Goal: Transaction & Acquisition: Purchase product/service

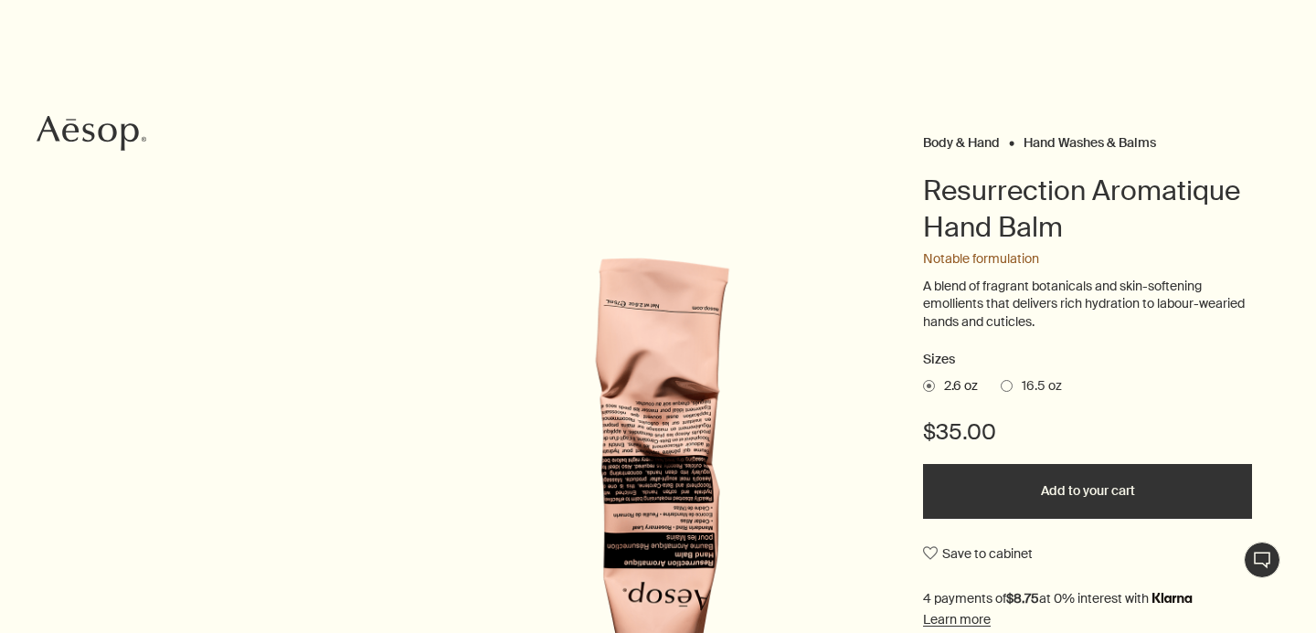
scroll to position [282, 0]
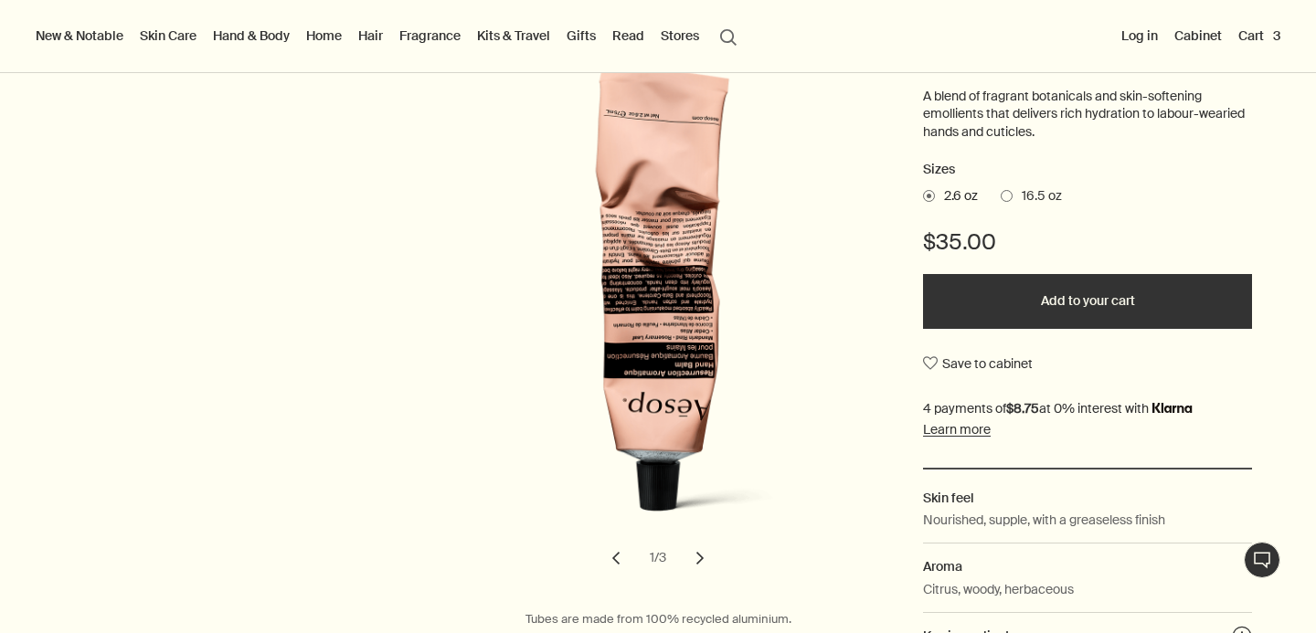
click at [1276, 632] on div at bounding box center [658, 633] width 1316 height 0
click at [1085, 292] on button "Add to your cart" at bounding box center [1087, 301] width 329 height 55
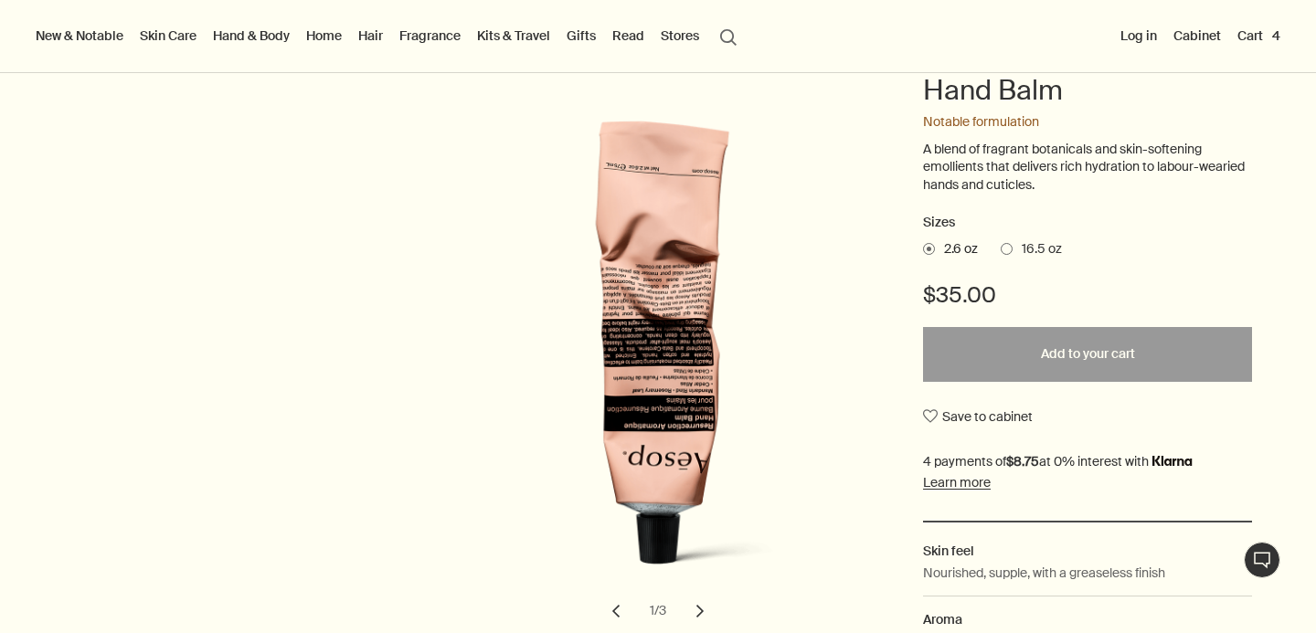
scroll to position [0, 0]
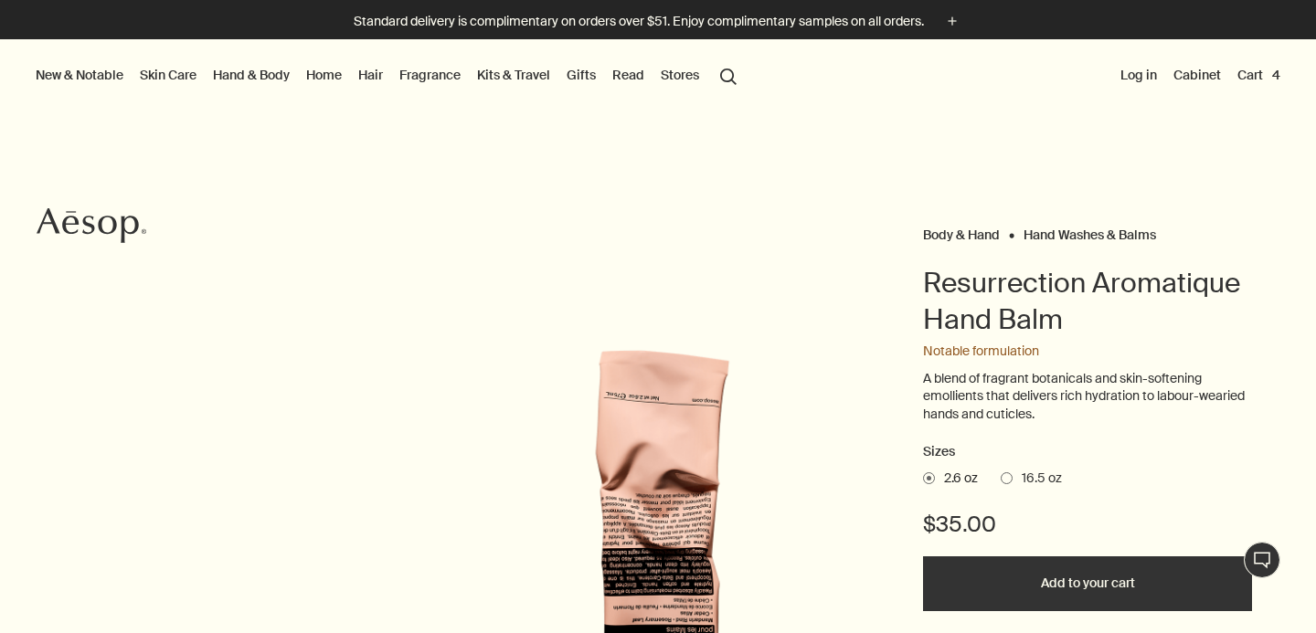
click at [262, 73] on link "Hand & Body" at bounding box center [251, 75] width 84 height 24
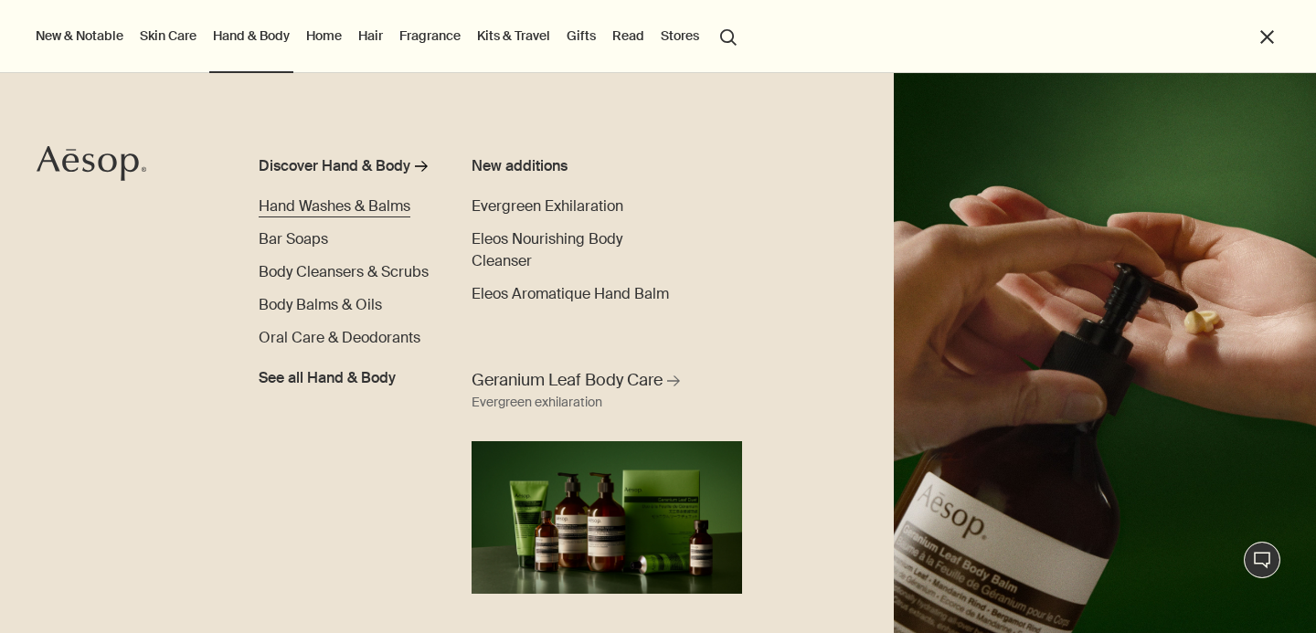
click at [332, 211] on span "Hand Washes & Balms" at bounding box center [335, 205] width 152 height 19
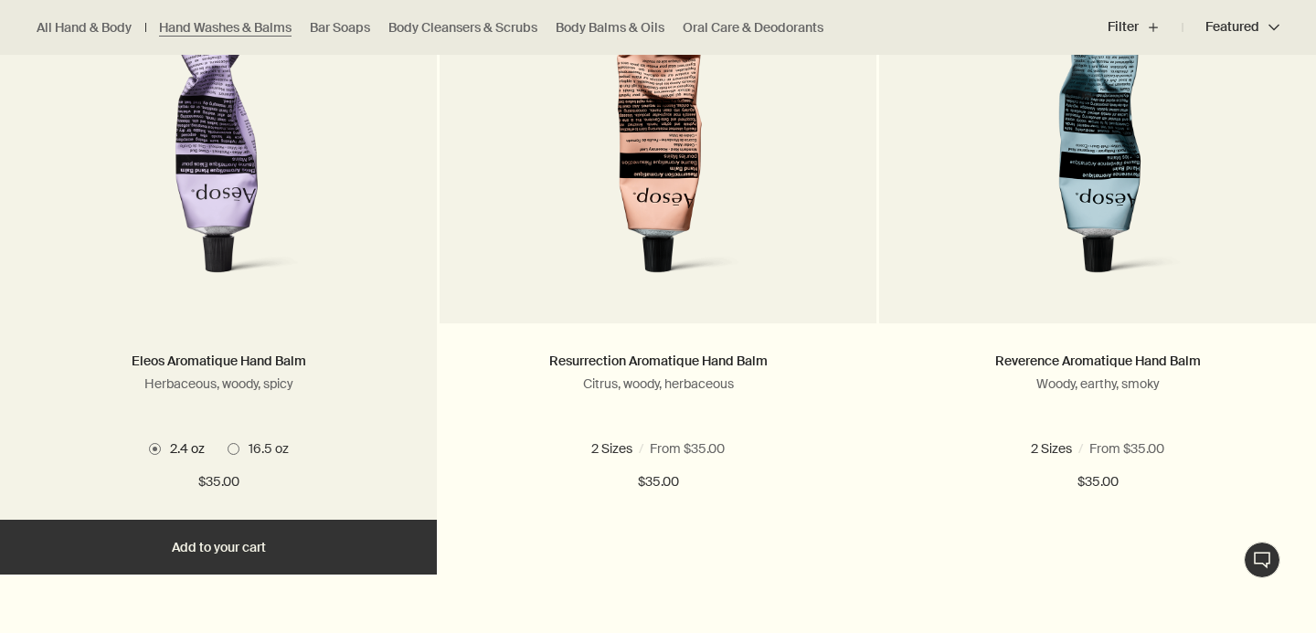
scroll to position [672, 0]
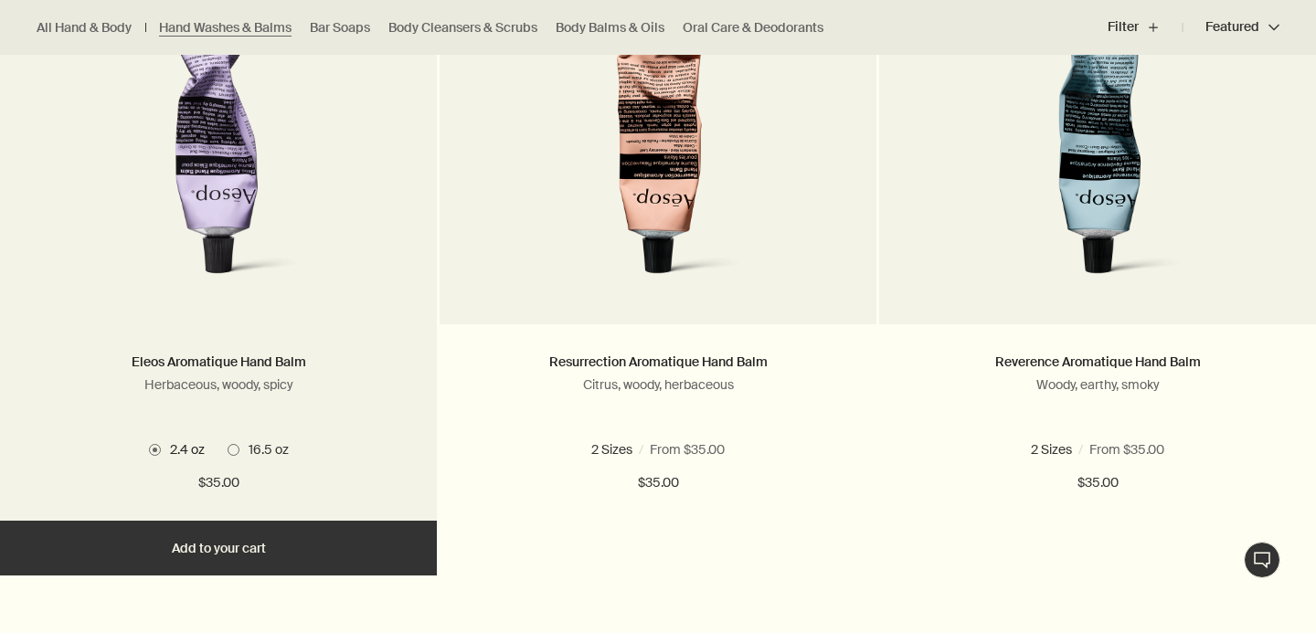
click at [217, 555] on button "Add Add to your cart" at bounding box center [218, 548] width 437 height 55
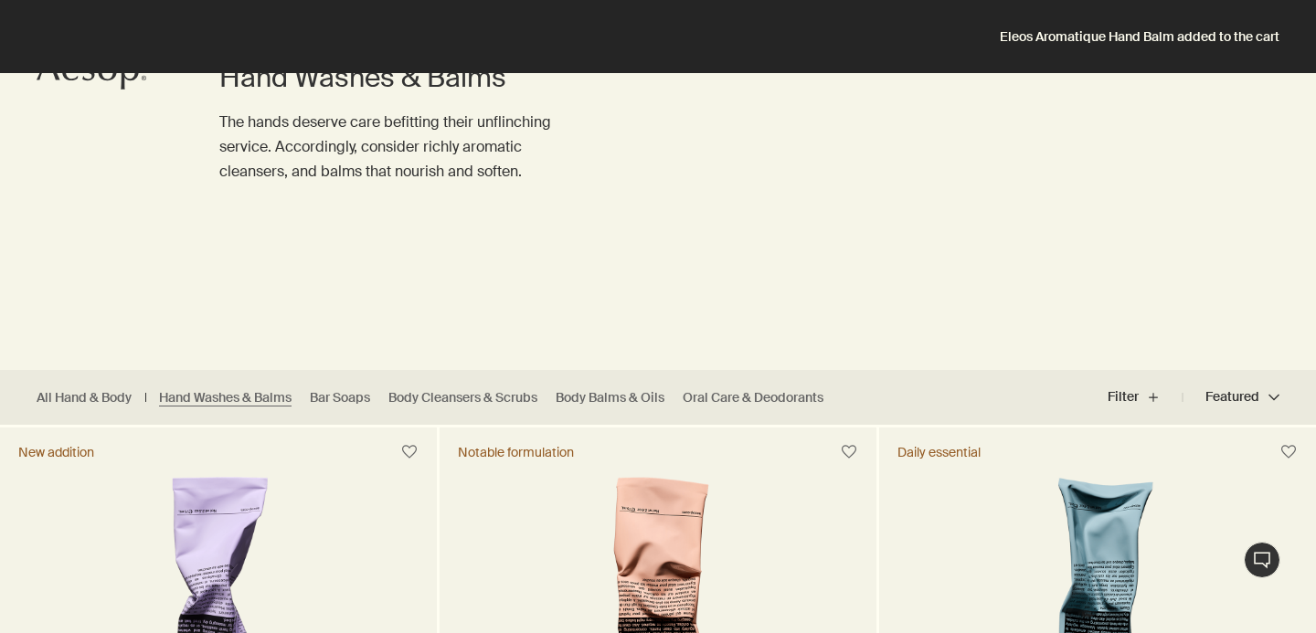
scroll to position [0, 0]
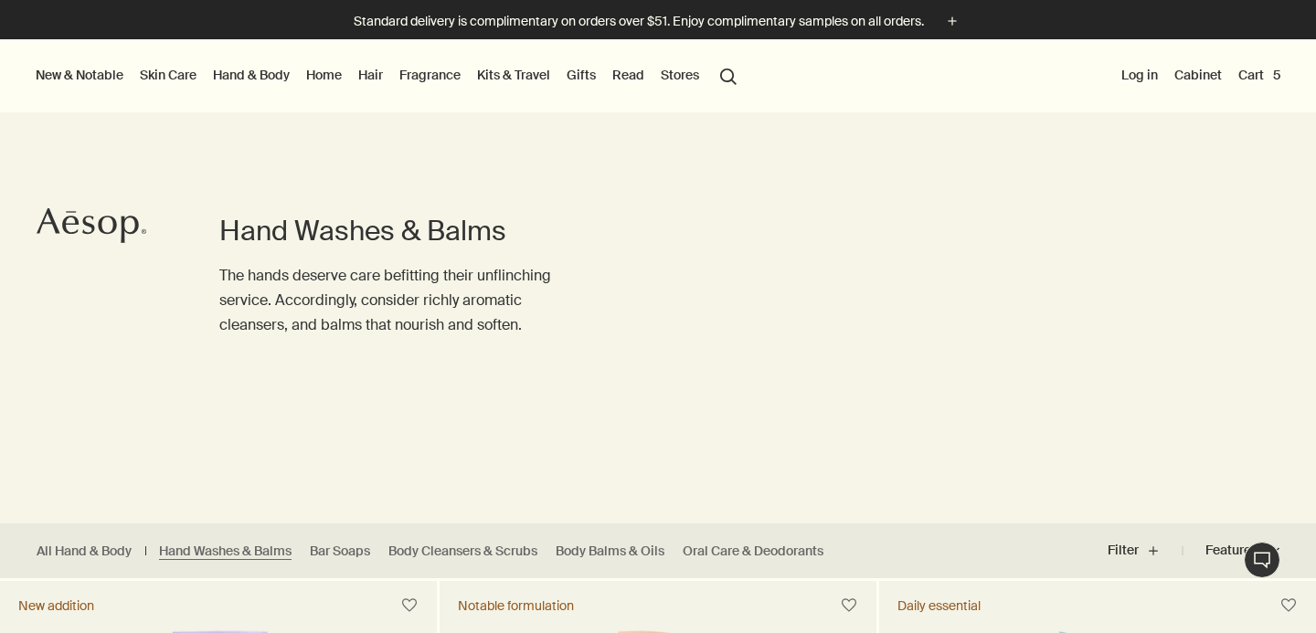
click at [1263, 76] on button "Cart 5" at bounding box center [1258, 75] width 49 height 24
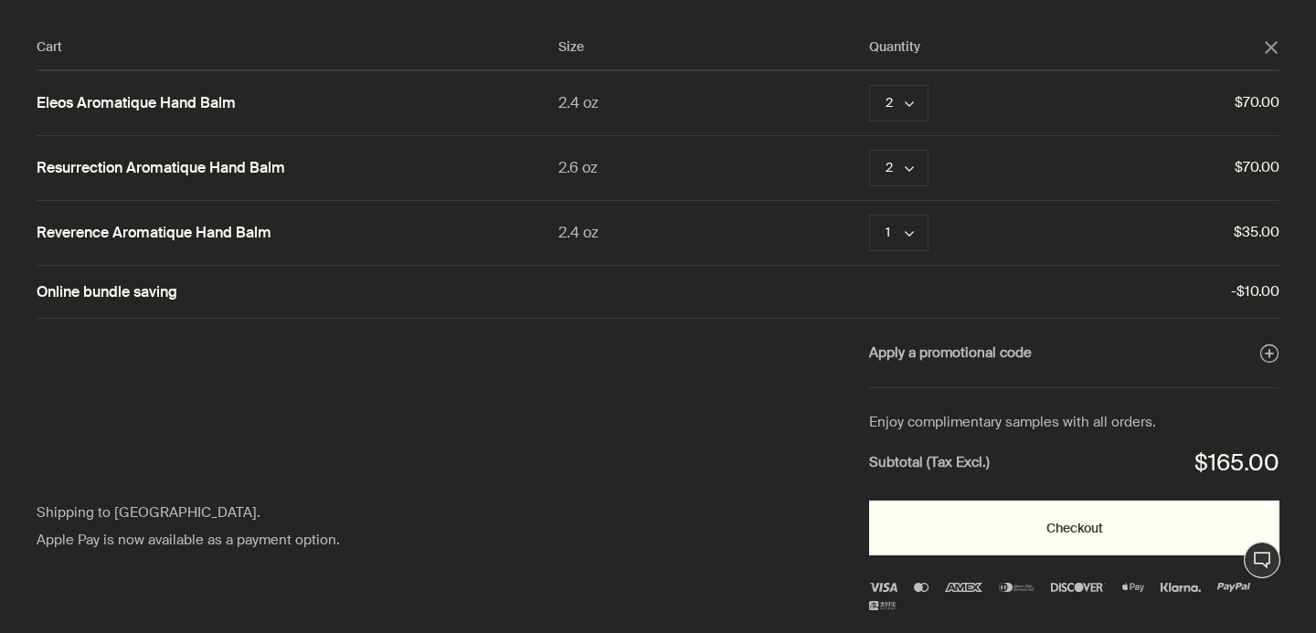
click at [1060, 540] on button "Checkout" at bounding box center [1074, 528] width 410 height 55
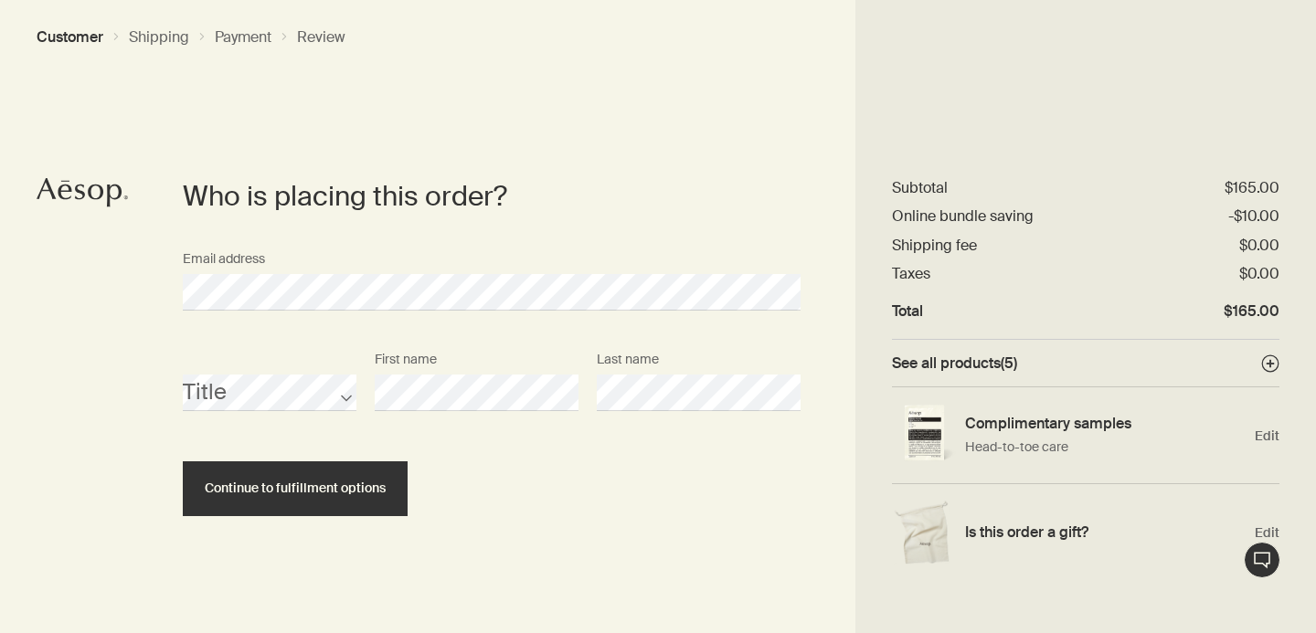
click at [312, 459] on div "Title First name Last name Continue to fulfillment options" at bounding box center [492, 430] width 618 height 174
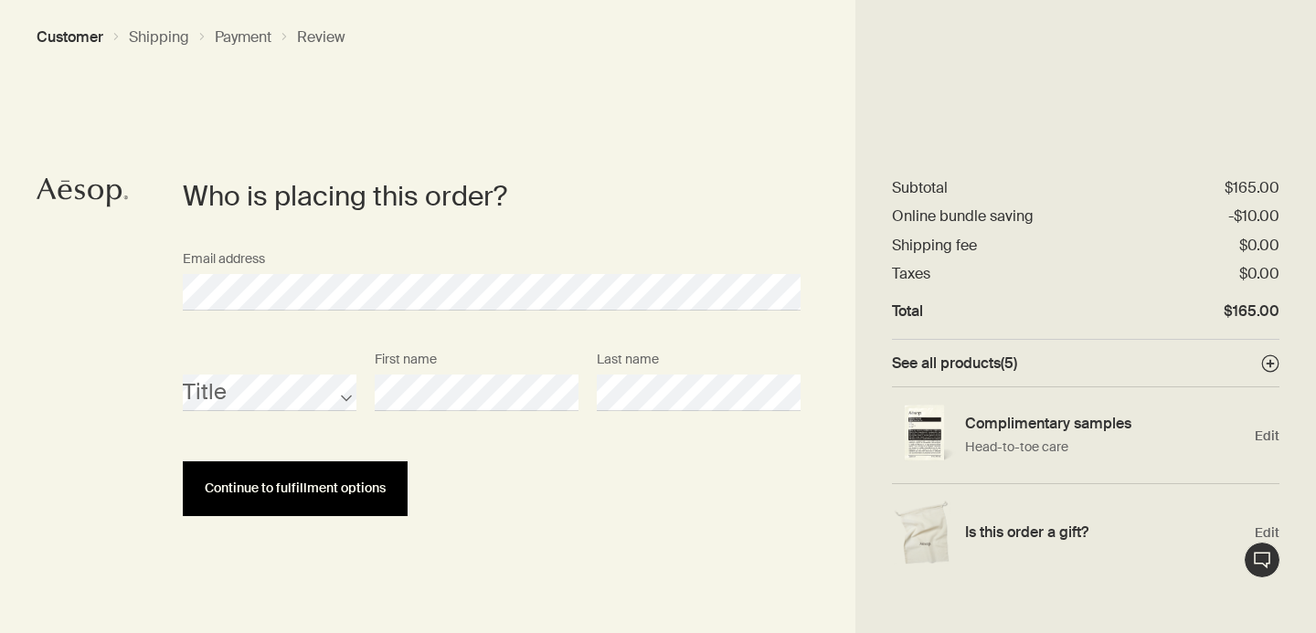
click at [308, 480] on button "Continue to fulfillment options" at bounding box center [295, 488] width 225 height 55
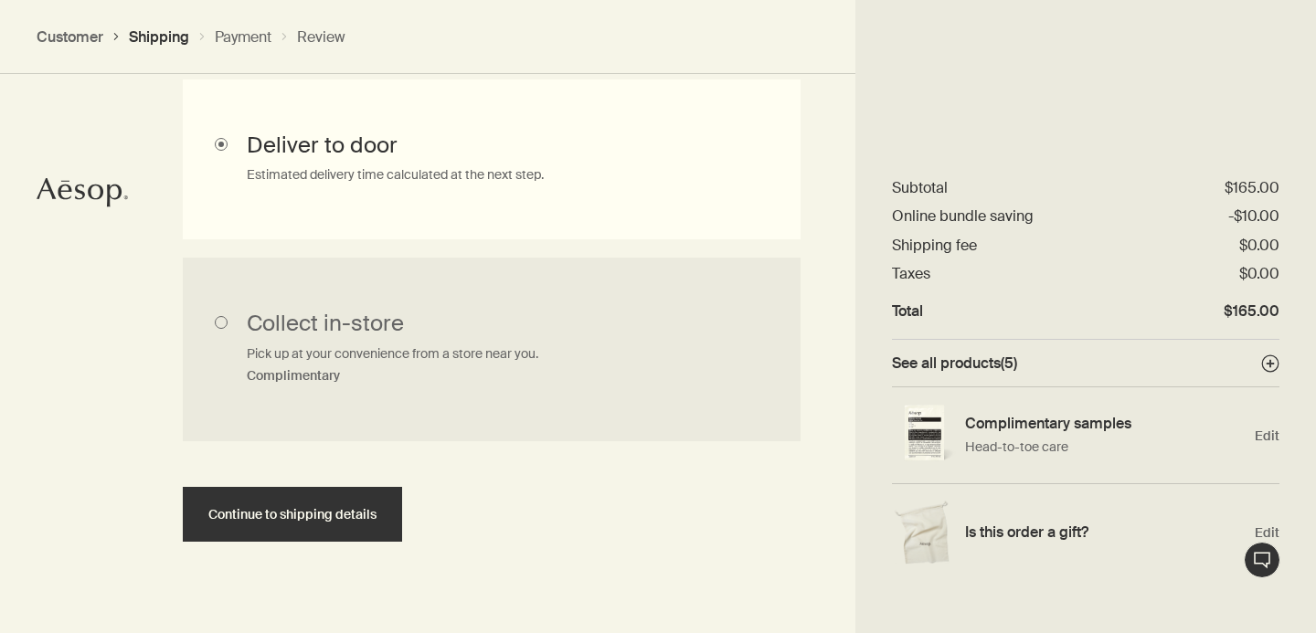
scroll to position [573, 0]
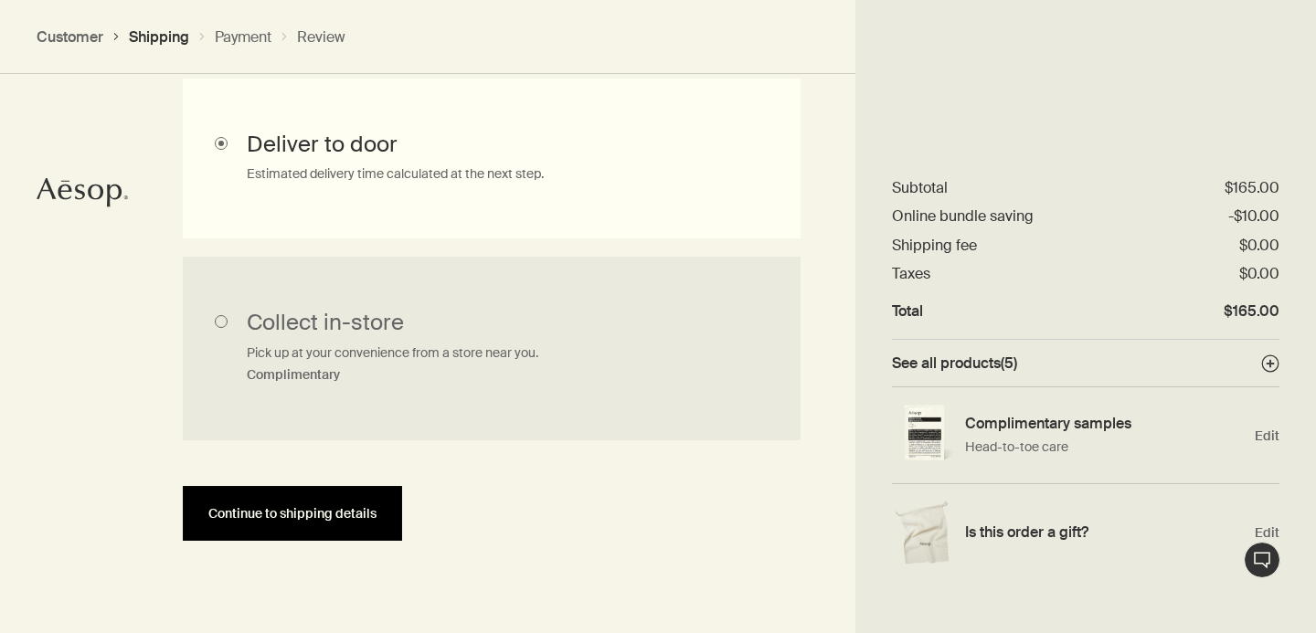
click at [318, 502] on button "Continue to shipping details" at bounding box center [292, 513] width 219 height 55
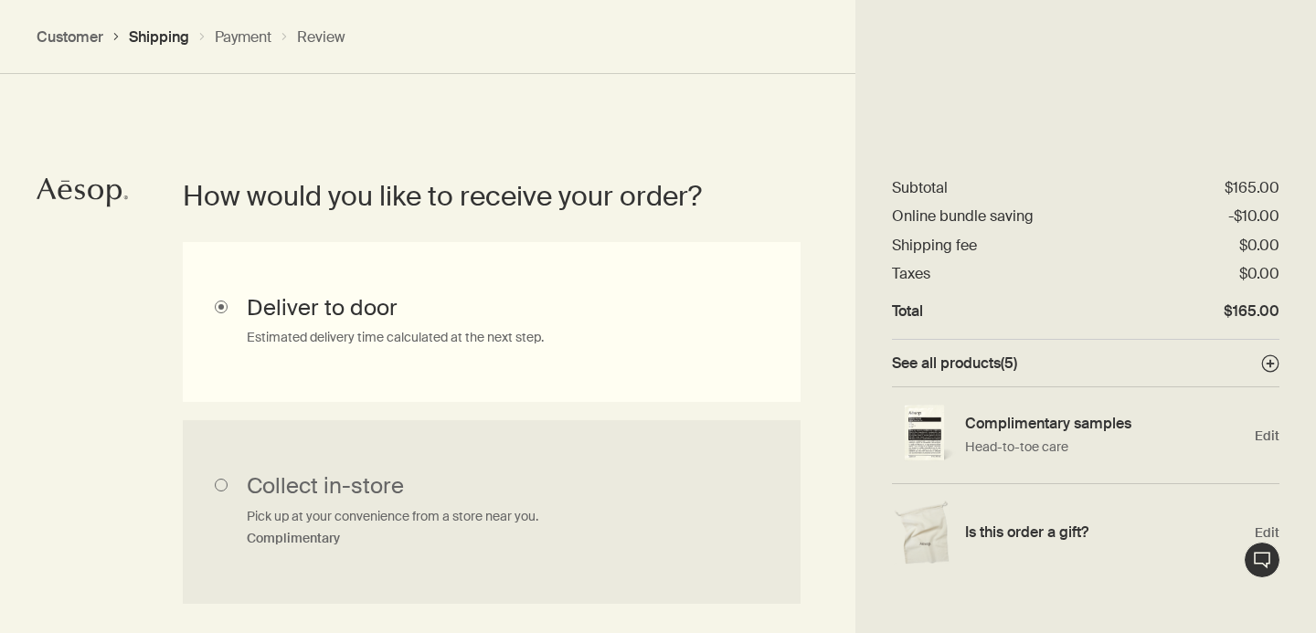
select select "US"
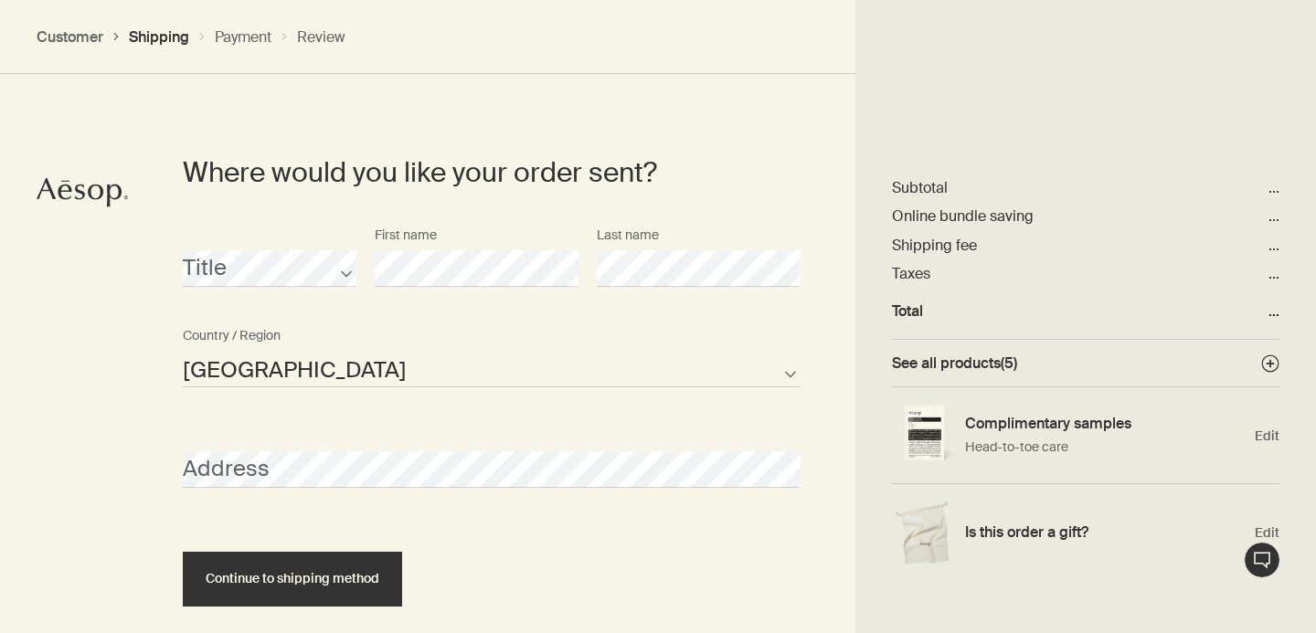
scroll to position [850, 0]
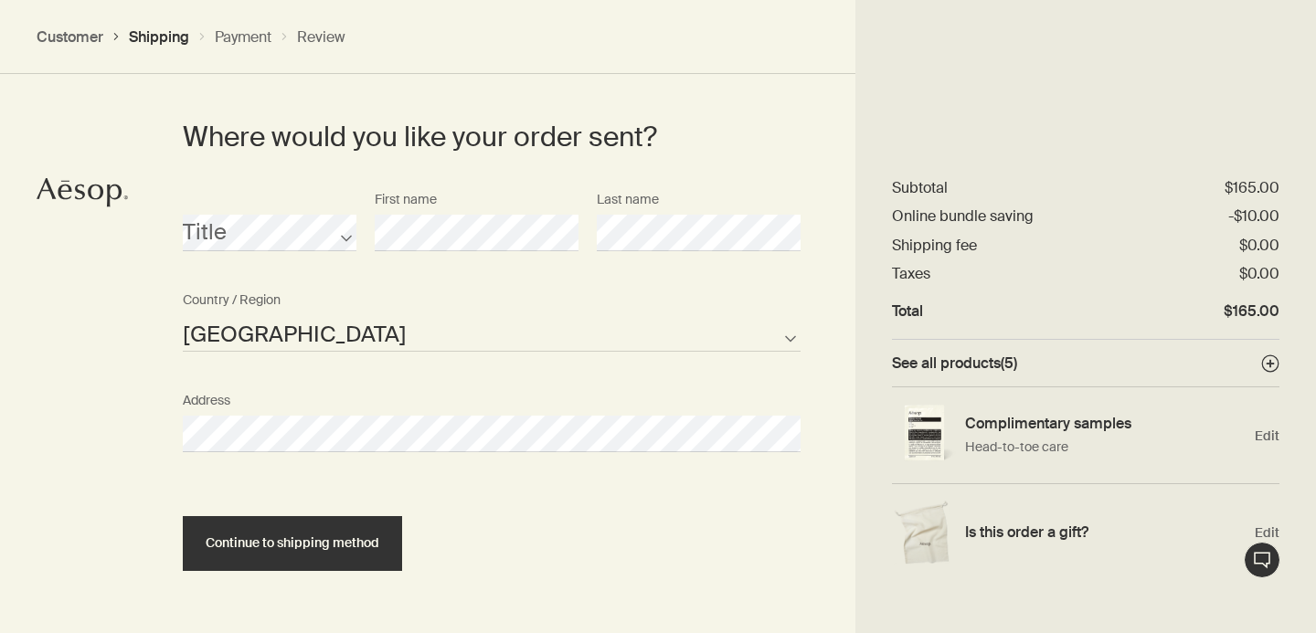
select select "US"
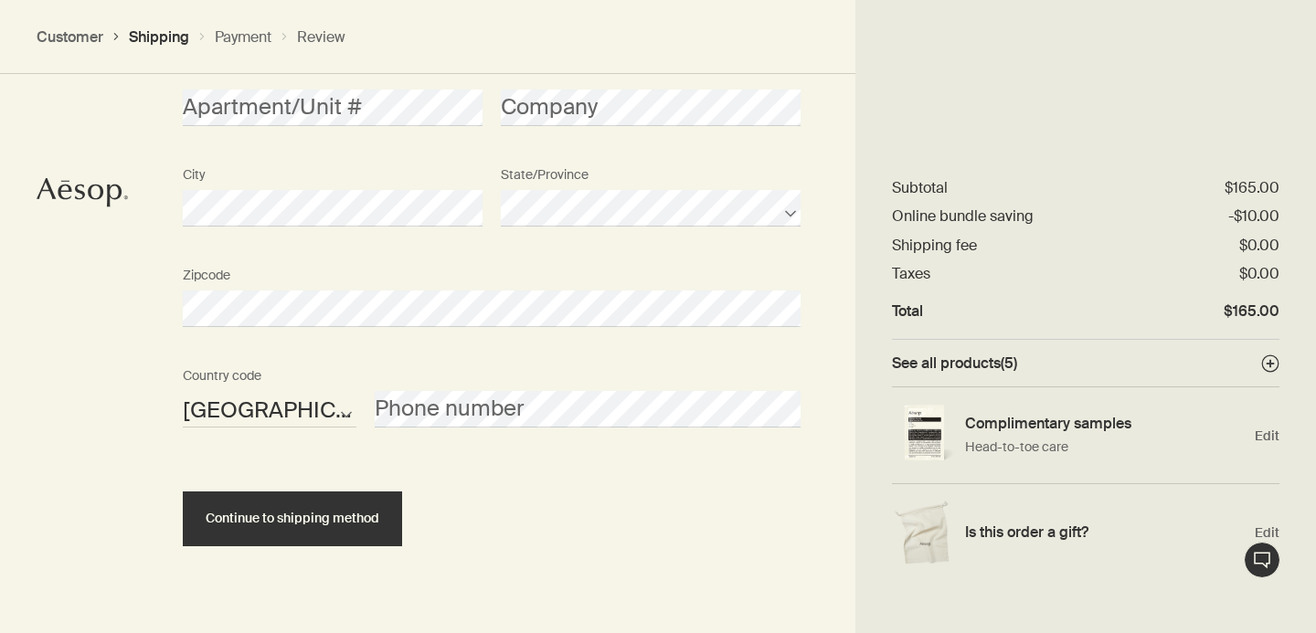
scroll to position [1285, 0]
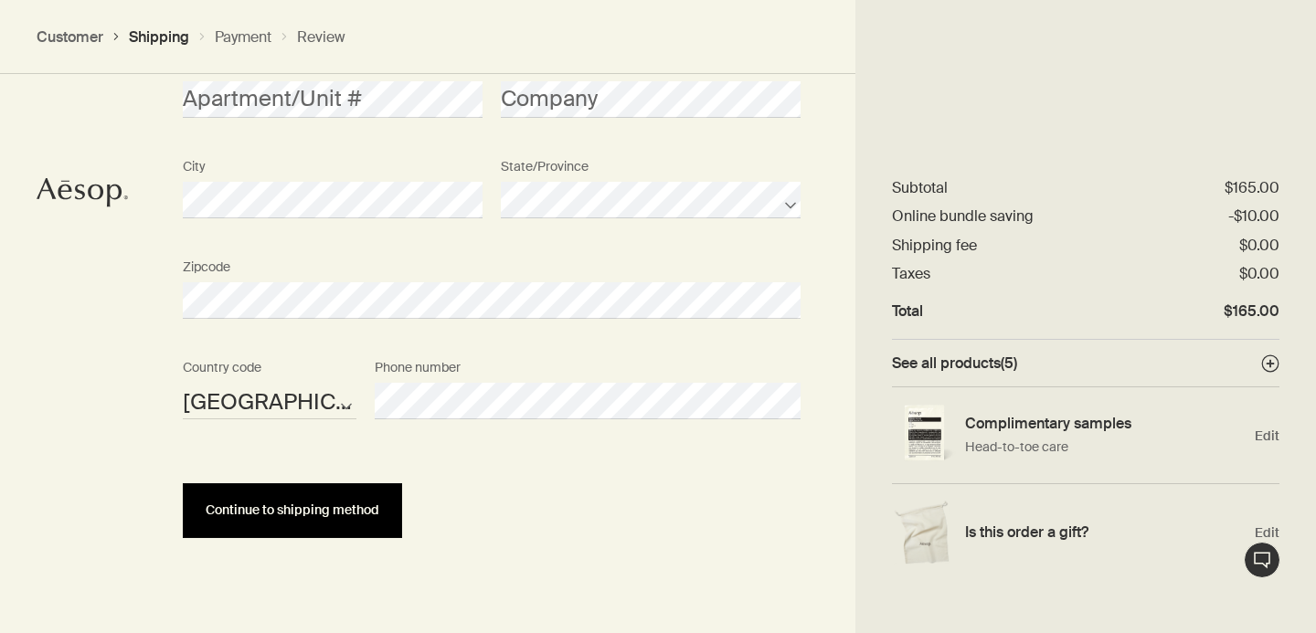
click at [322, 511] on span "Continue to shipping method" at bounding box center [293, 510] width 174 height 14
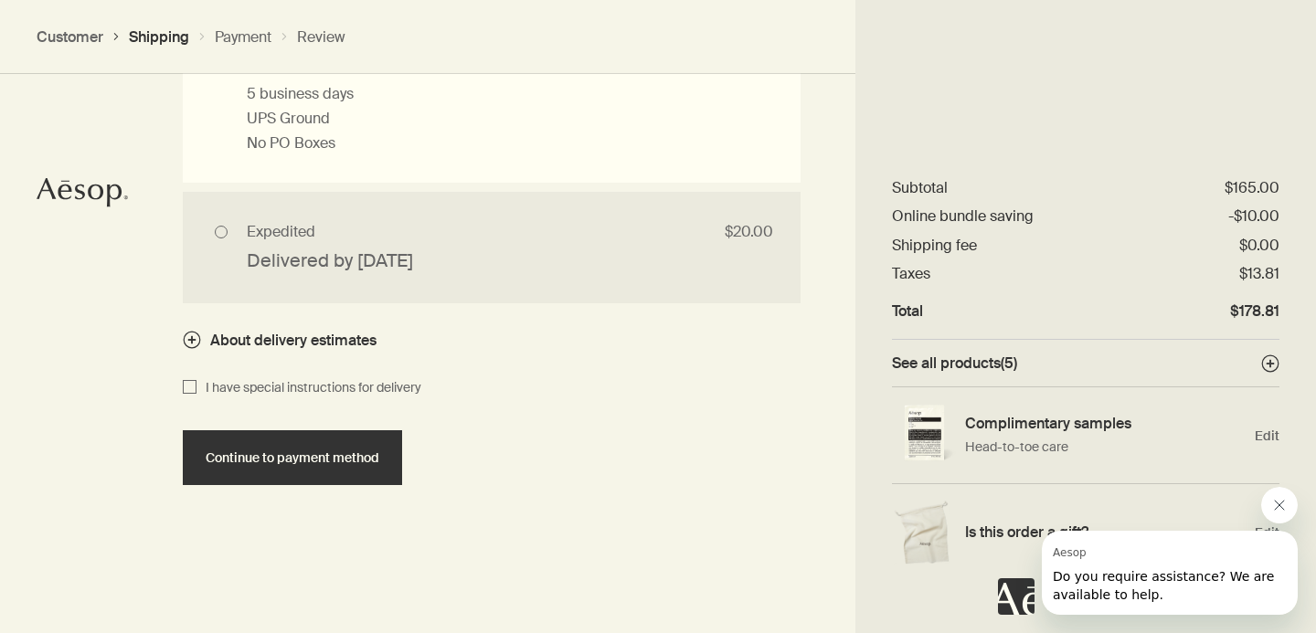
scroll to position [0, 0]
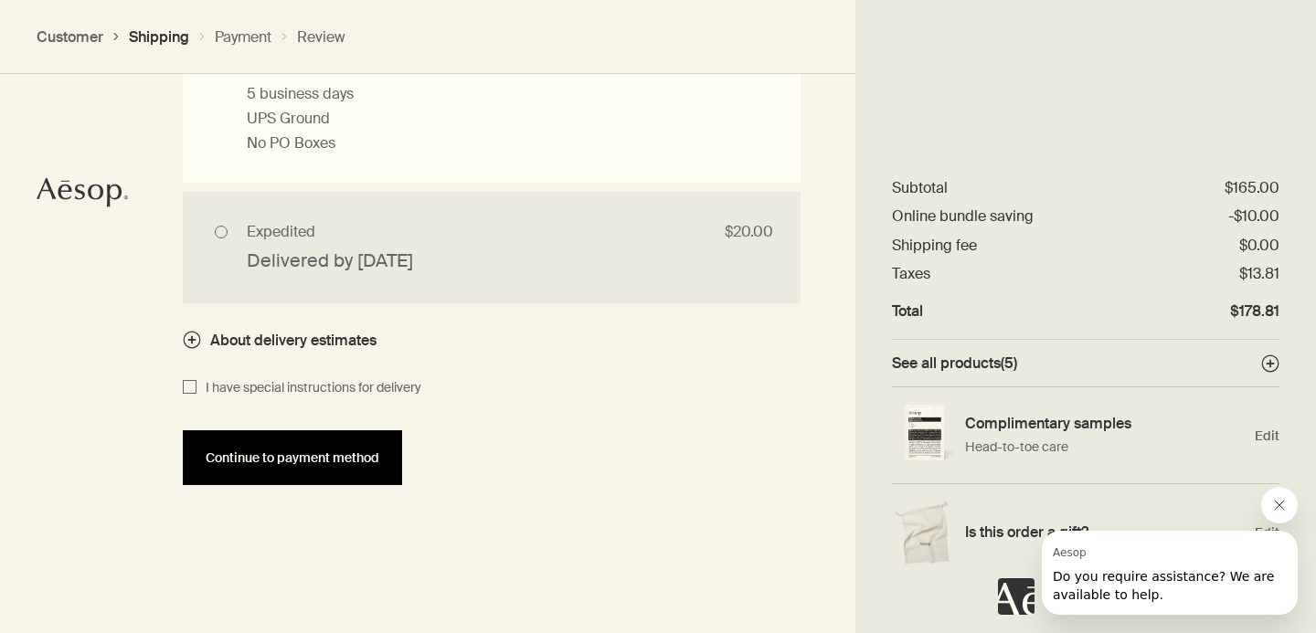
click at [334, 465] on span "Continue to payment method" at bounding box center [293, 458] width 174 height 14
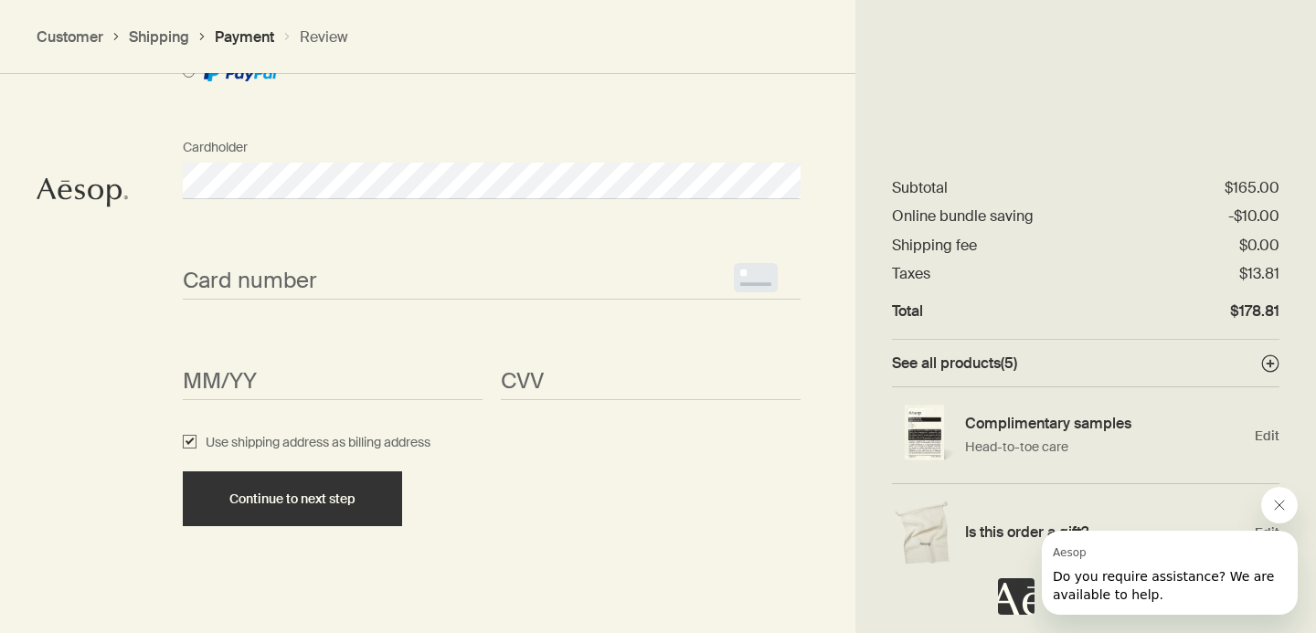
scroll to position [1653, 0]
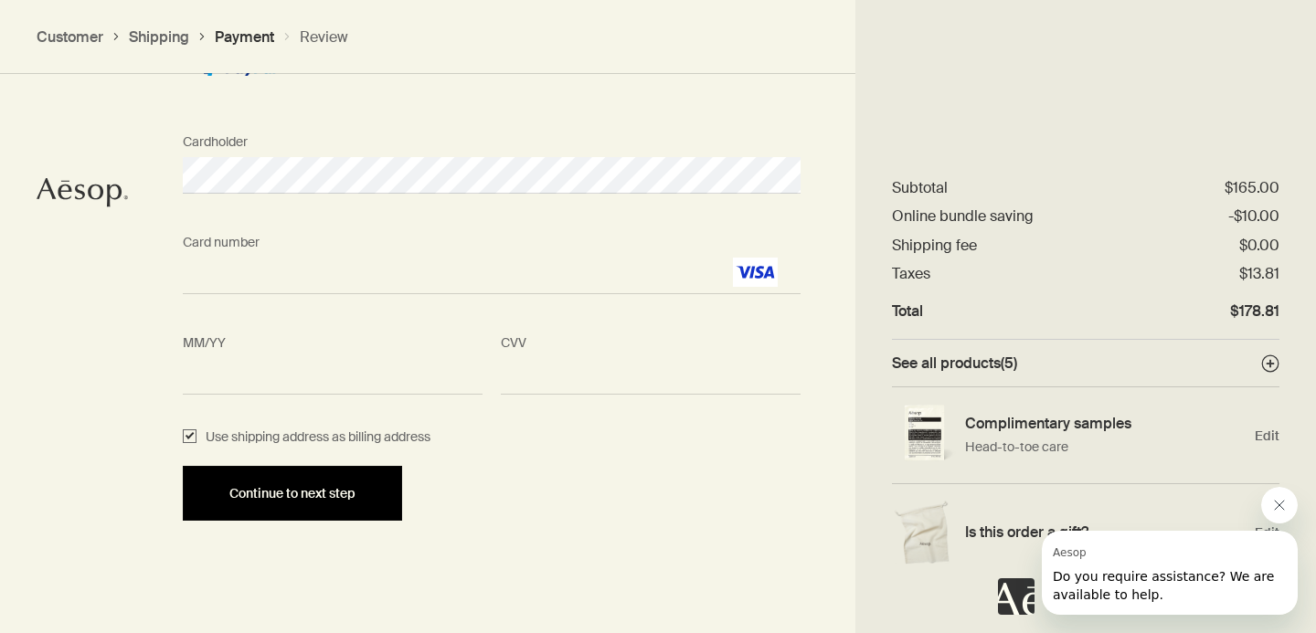
click at [310, 493] on span "Continue to next step" at bounding box center [292, 494] width 126 height 14
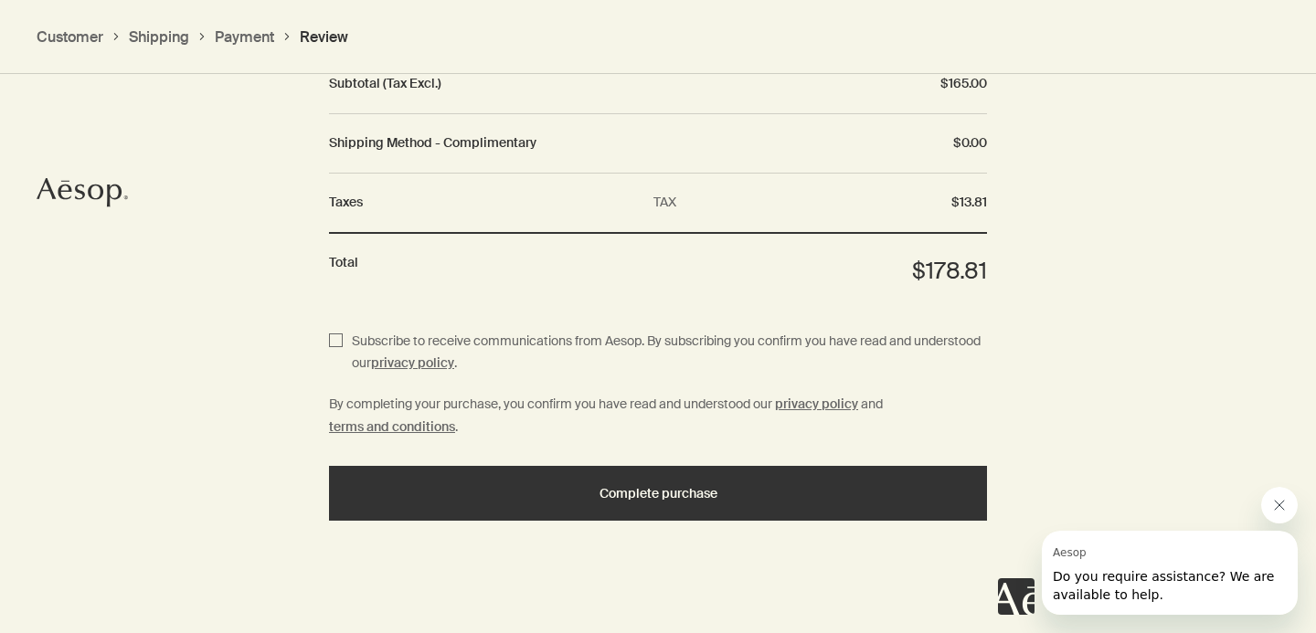
scroll to position [2396, 0]
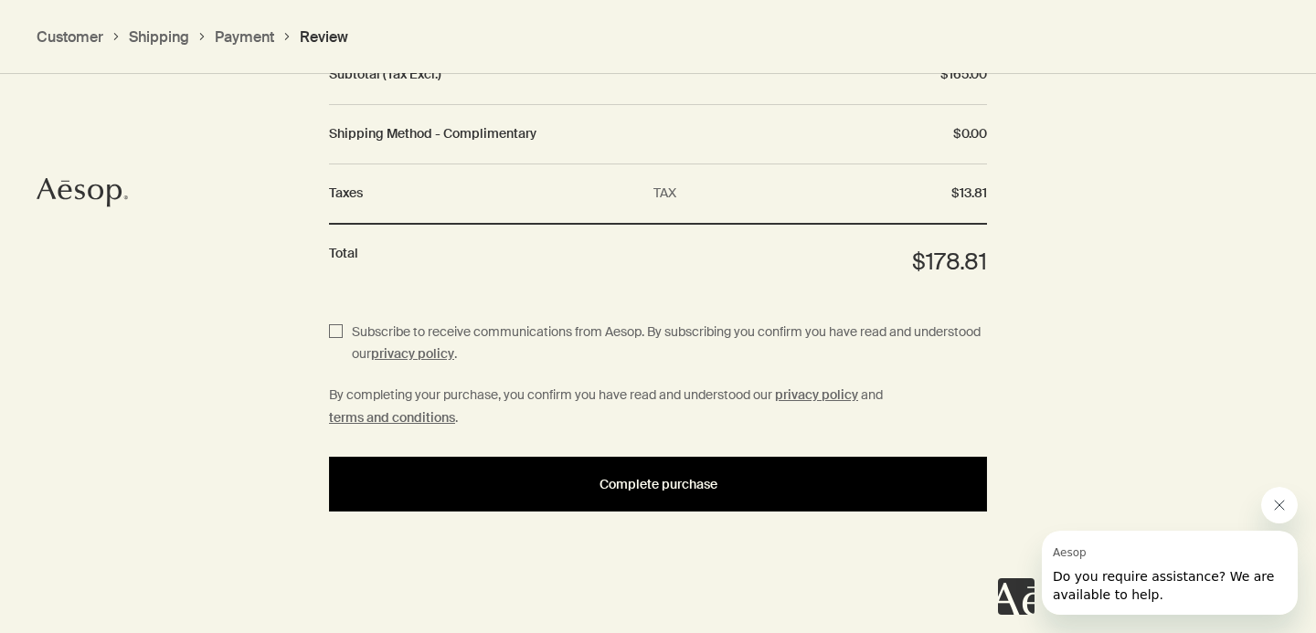
click at [521, 502] on button "Complete purchase" at bounding box center [658, 484] width 658 height 55
